Goal: Unclear

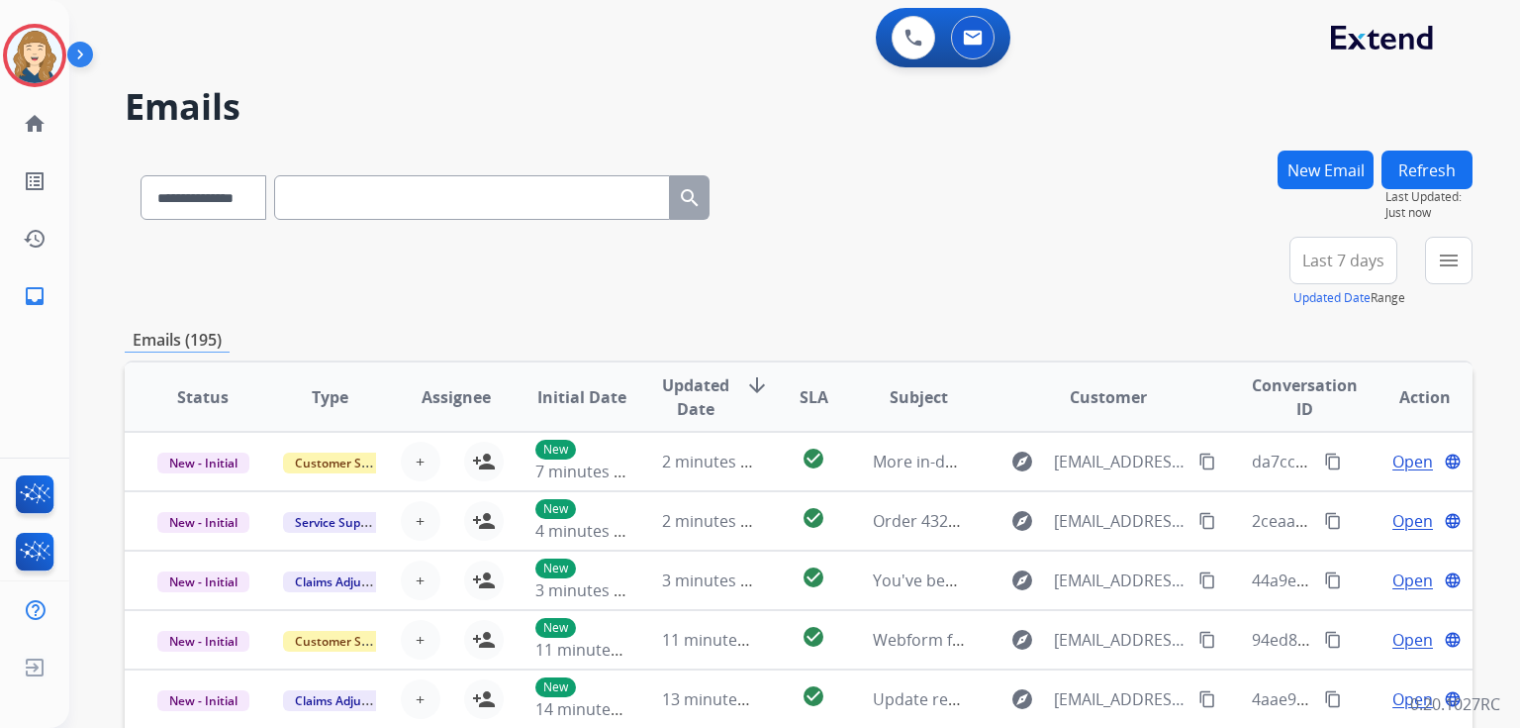
scroll to position [21, 0]
